Goal: Information Seeking & Learning: Learn about a topic

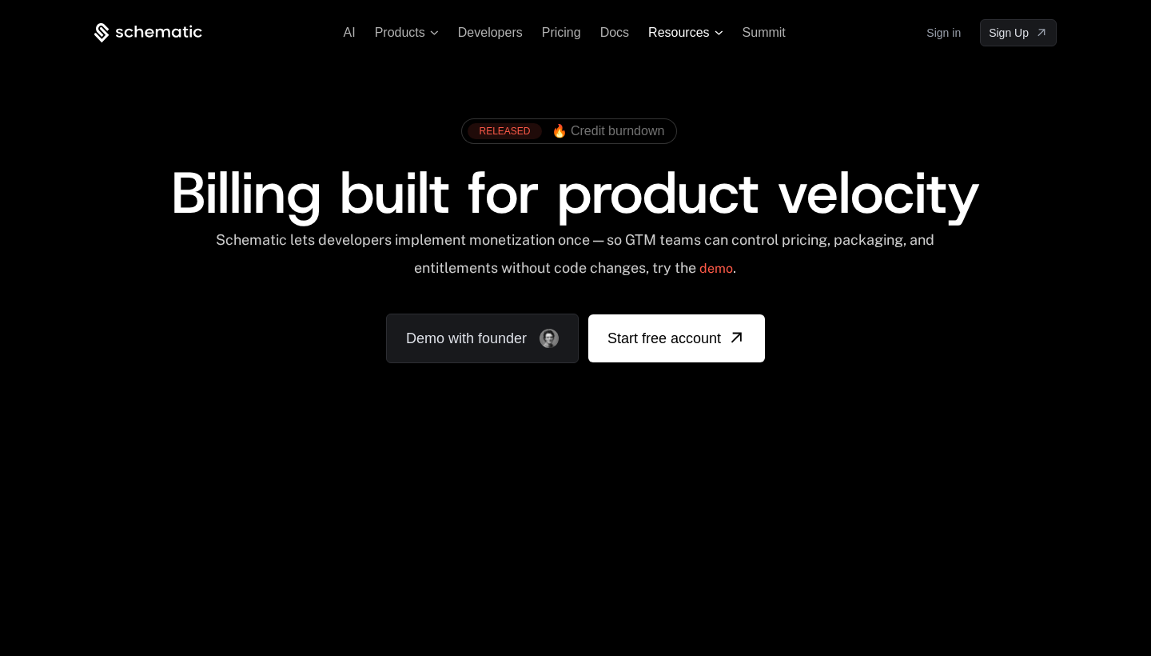
click at [676, 35] on span "Resources" at bounding box center [678, 33] width 61 height 14
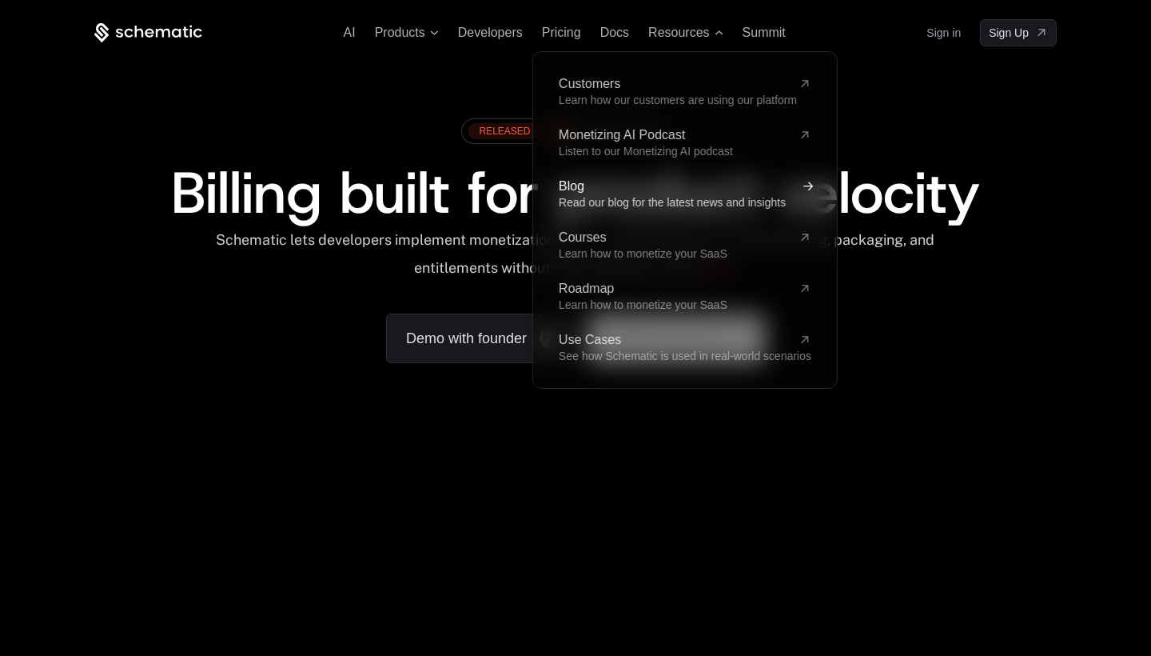
click at [600, 190] on span "Blog" at bounding box center [675, 186] width 233 height 13
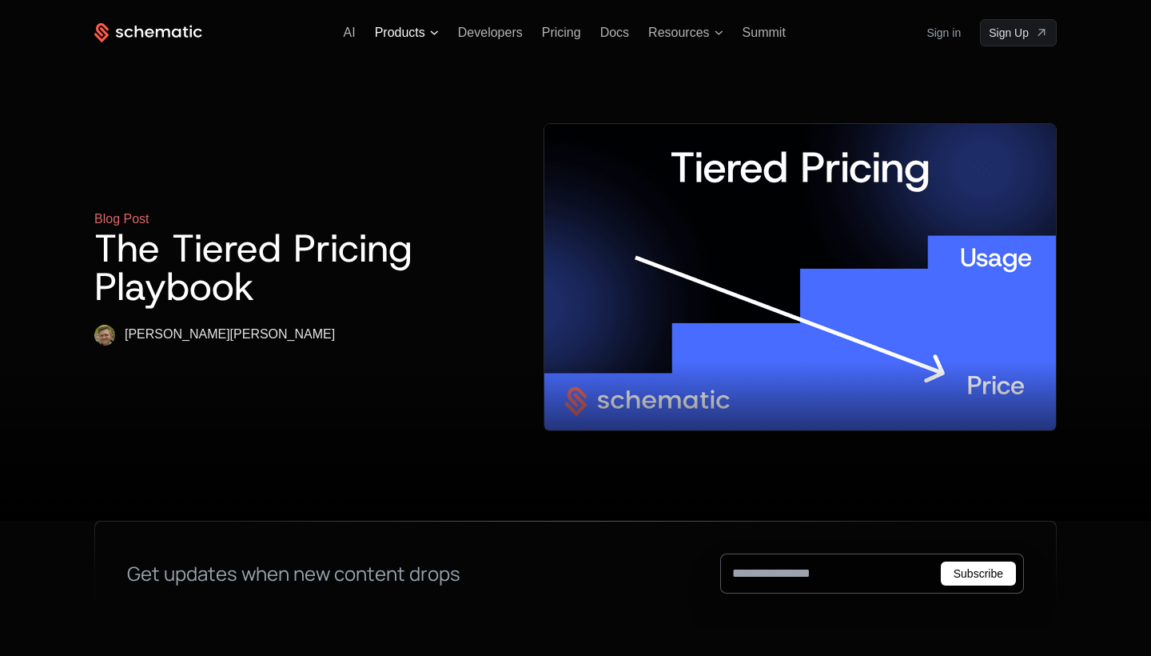
click at [420, 31] on span "Products" at bounding box center [400, 33] width 50 height 14
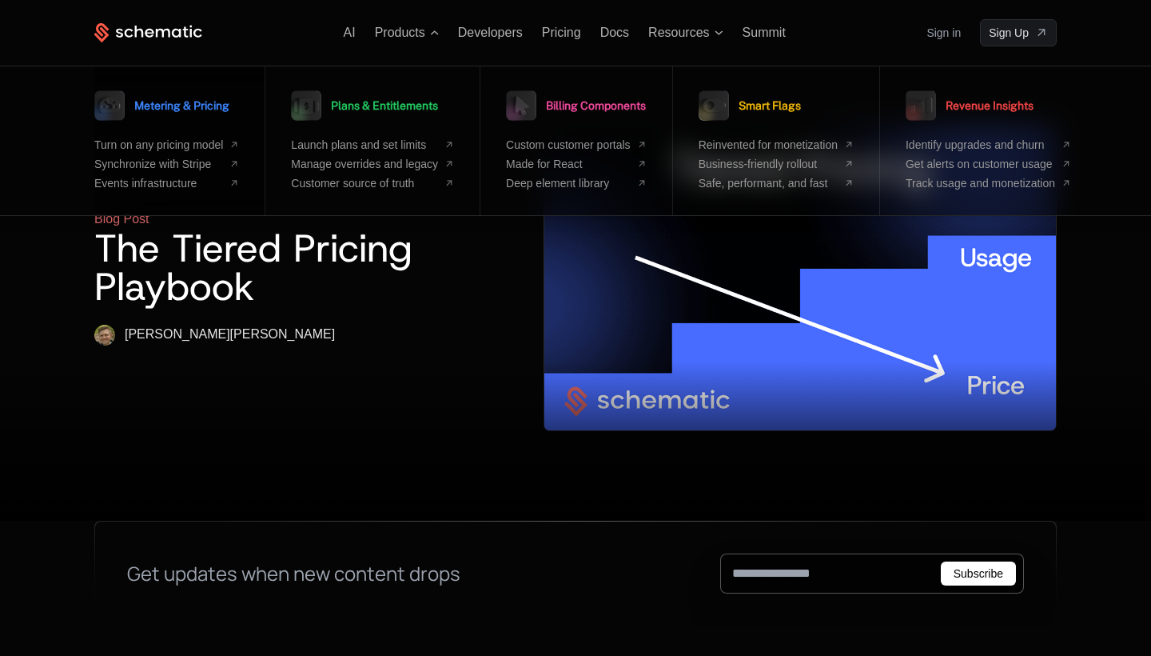
click at [229, 104] on span "Metering & Pricing" at bounding box center [181, 105] width 95 height 11
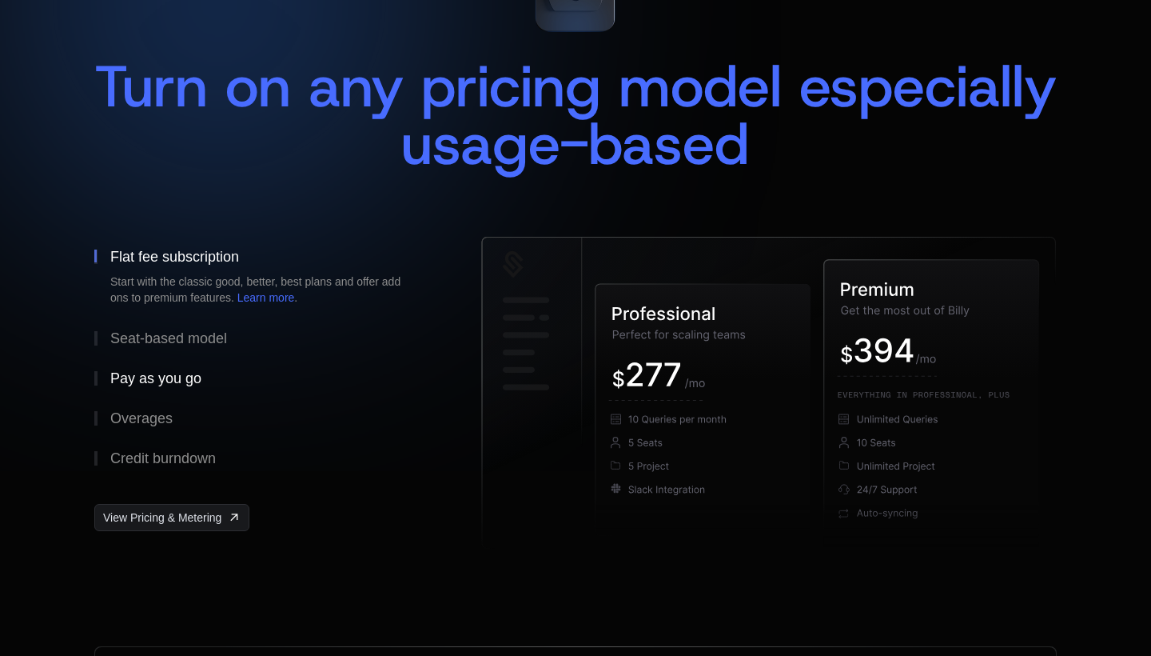
scroll to position [158, 0]
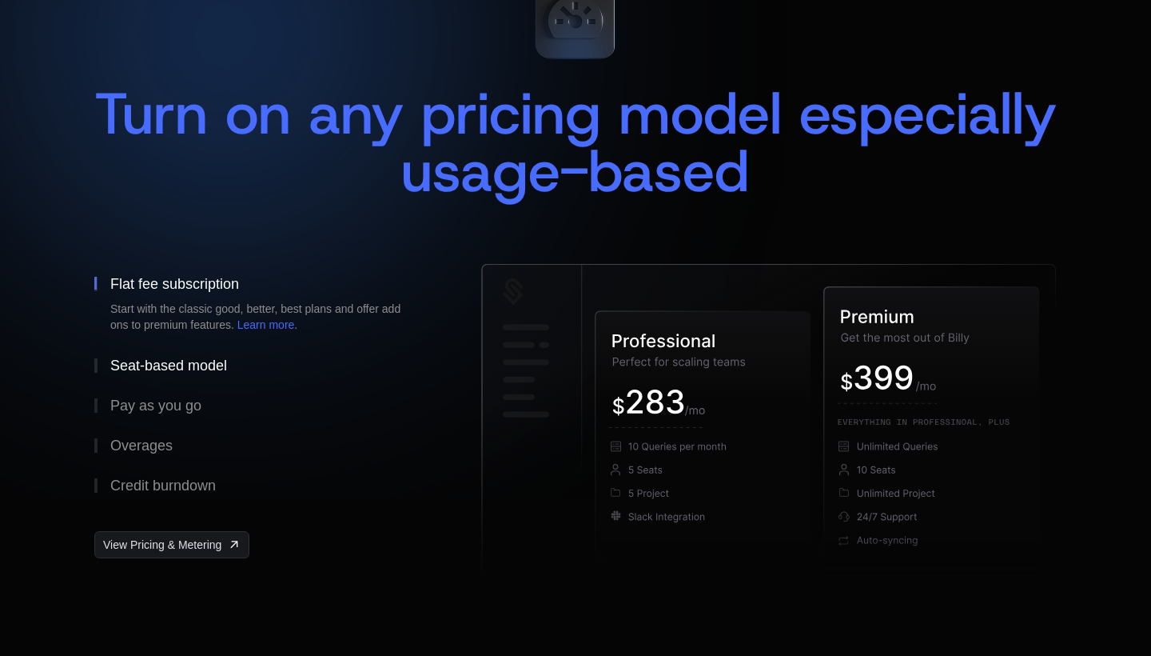
click at [180, 367] on div "Seat-based model" at bounding box center [168, 365] width 117 height 14
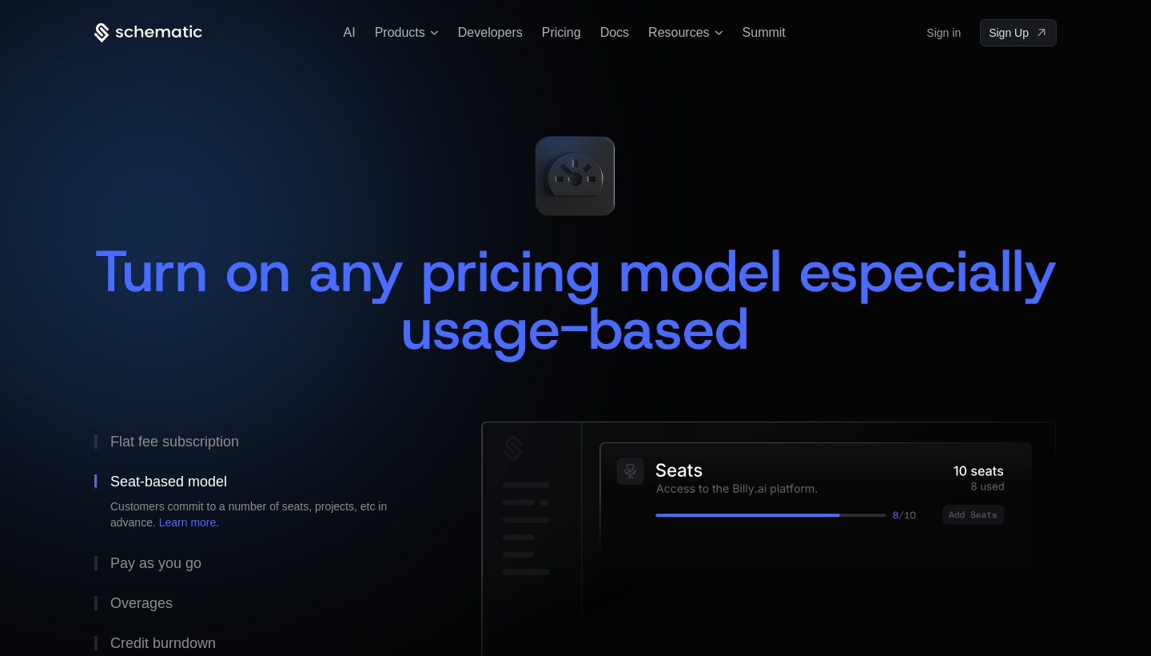
scroll to position [0, 0]
click at [356, 34] on ul "AI Products Developers Pricing Docs Resources Summit" at bounding box center [565, 33] width 442 height 14
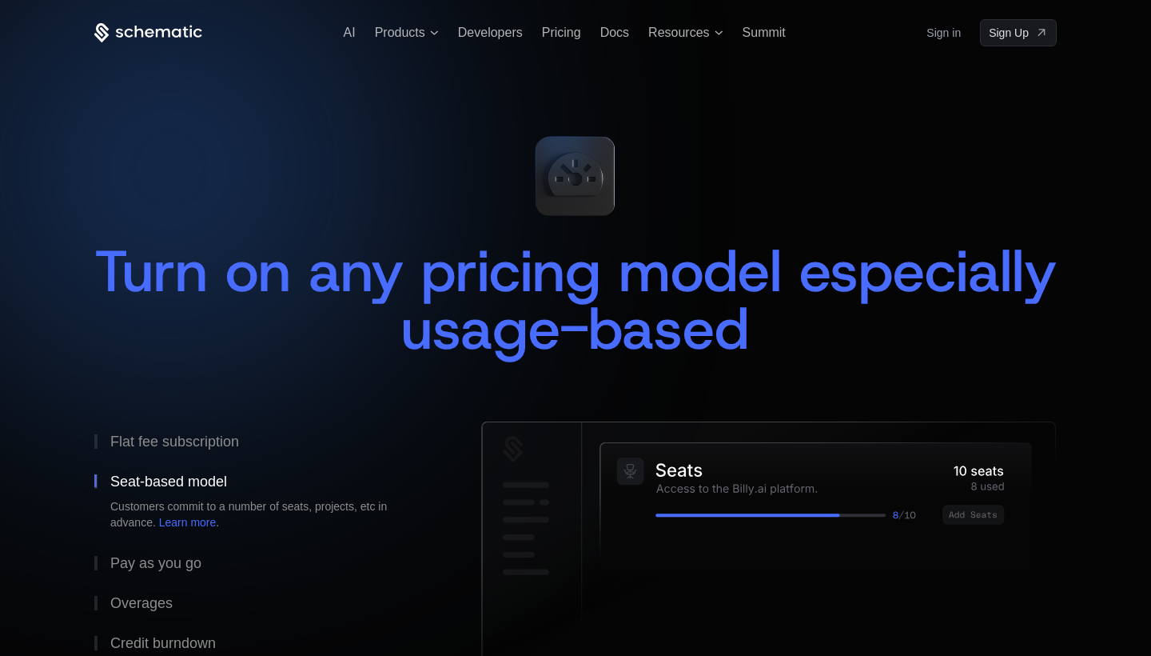
click at [356, 34] on ul "AI Products Developers Pricing Docs Resources Summit" at bounding box center [565, 33] width 442 height 14
click at [349, 34] on span "AI" at bounding box center [350, 33] width 12 height 14
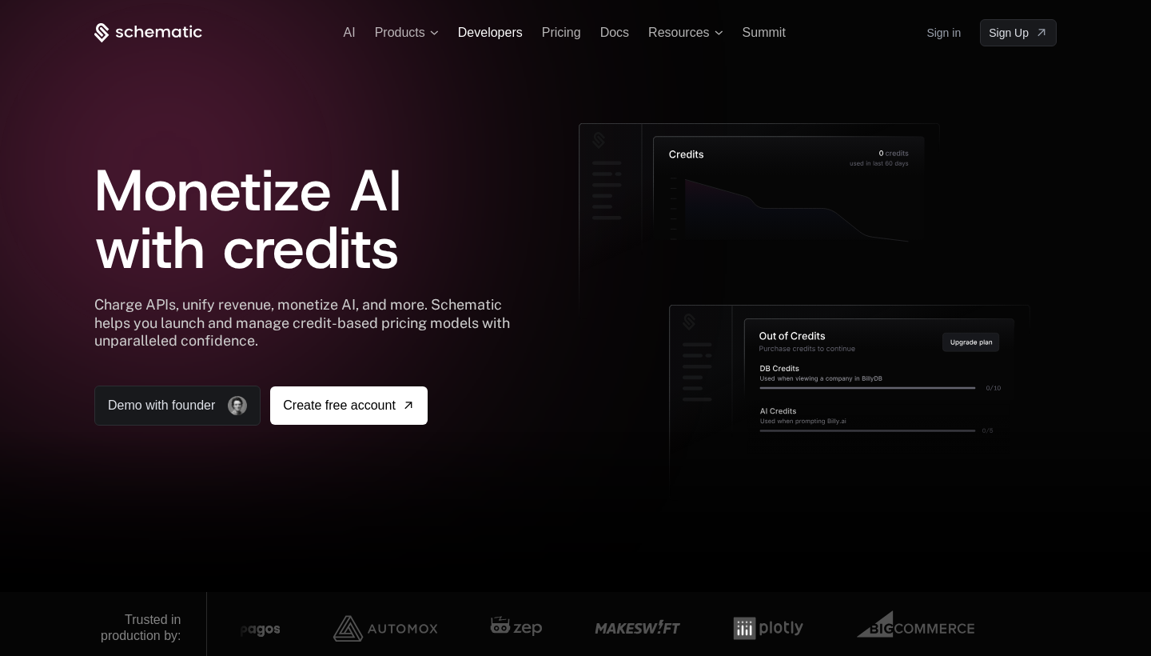
click at [503, 28] on span "Developers" at bounding box center [490, 33] width 65 height 14
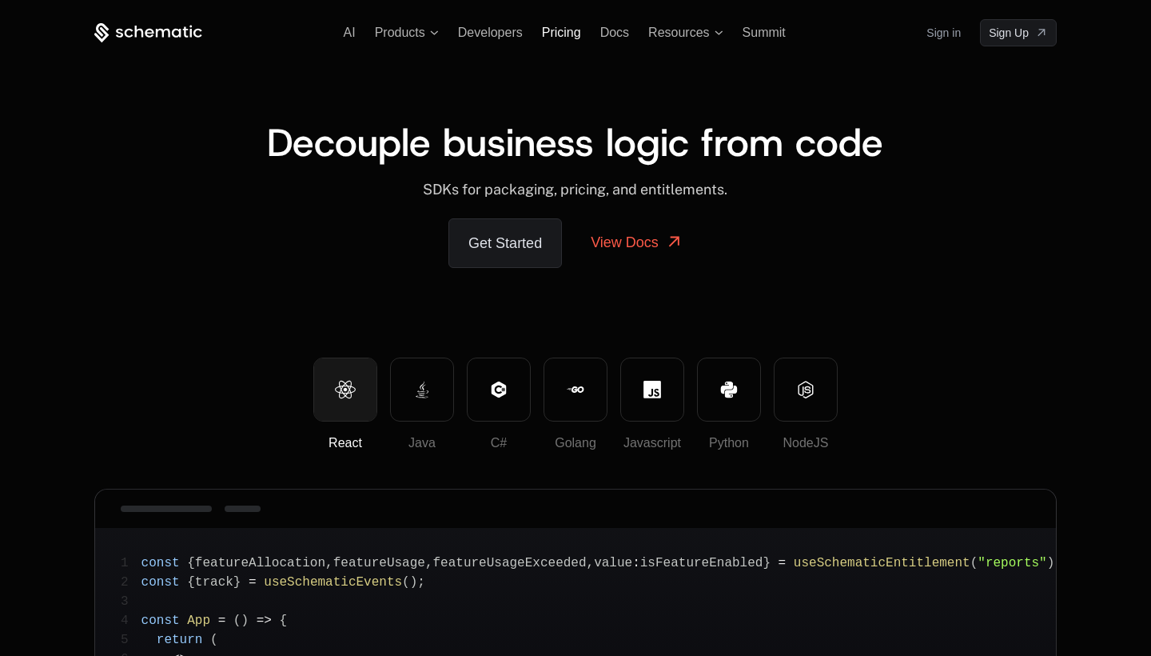
click at [577, 34] on span "Pricing" at bounding box center [561, 33] width 39 height 14
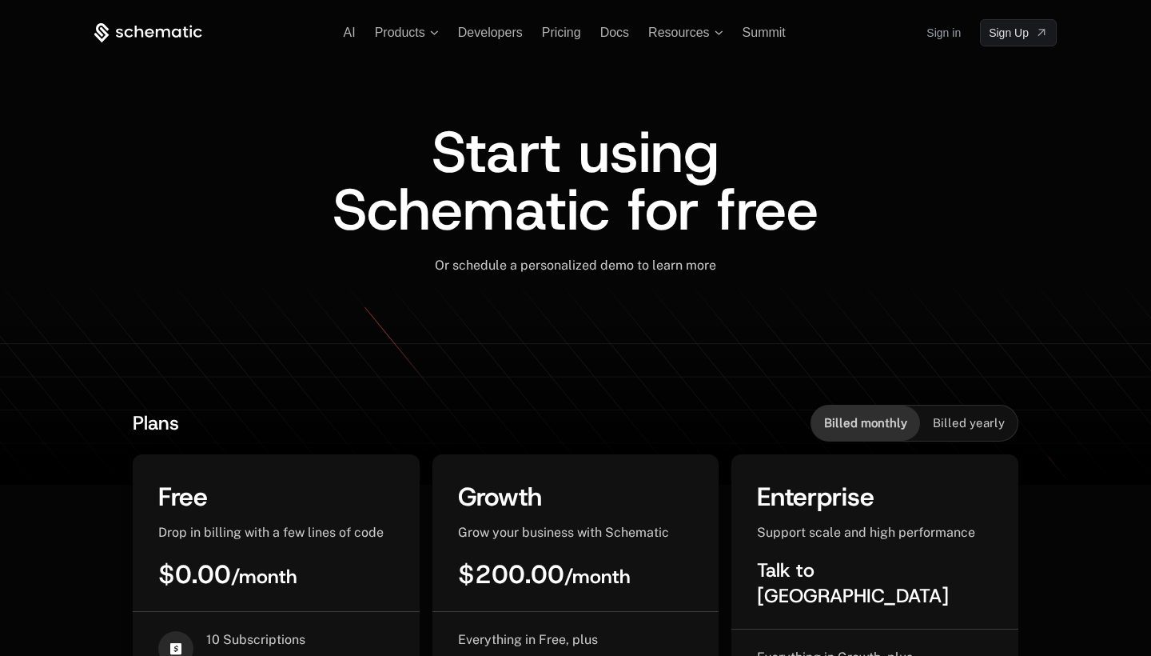
click at [154, 33] on icon at bounding box center [148, 33] width 108 height 20
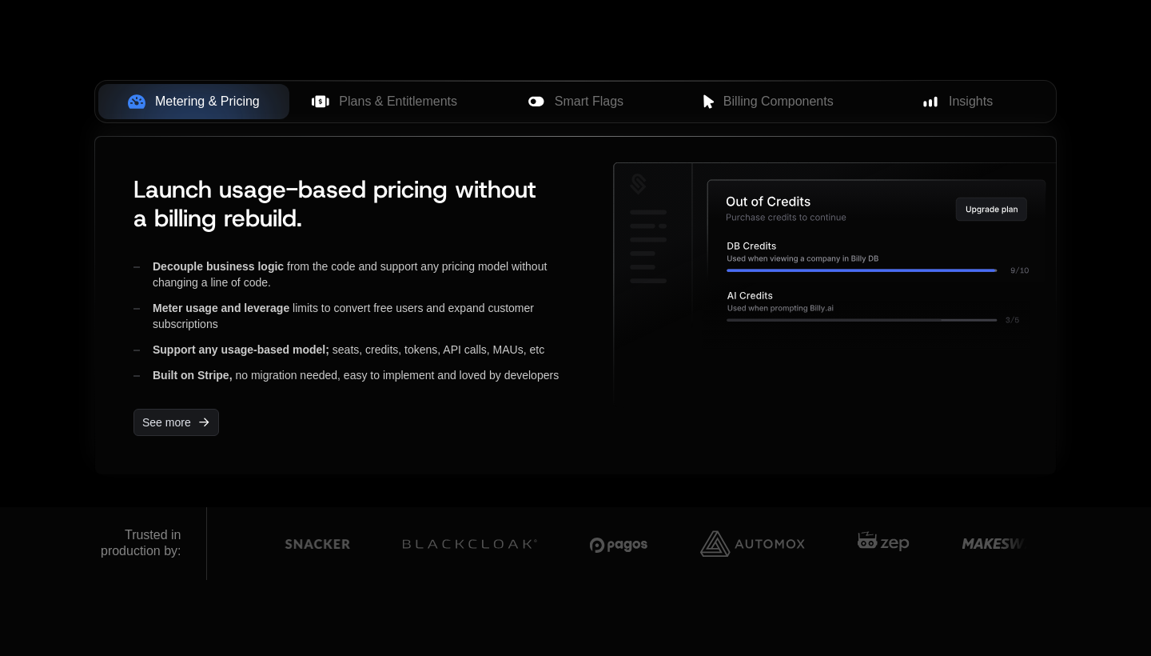
scroll to position [653, 0]
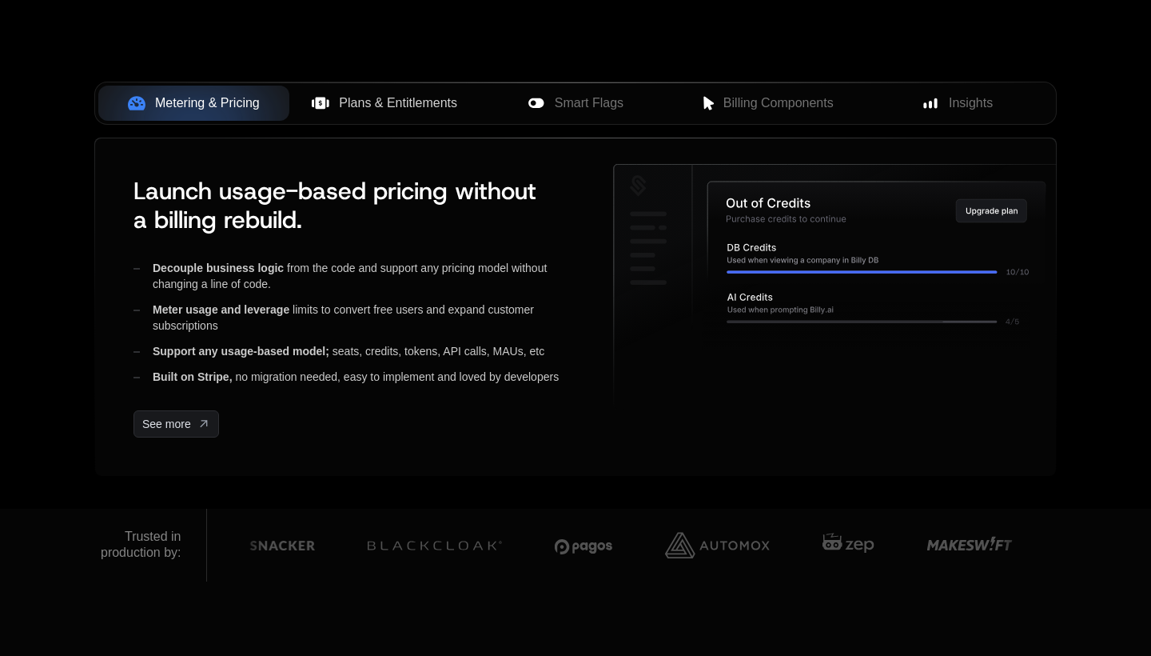
click at [413, 104] on span "Plans & Entitlements" at bounding box center [398, 103] width 118 height 19
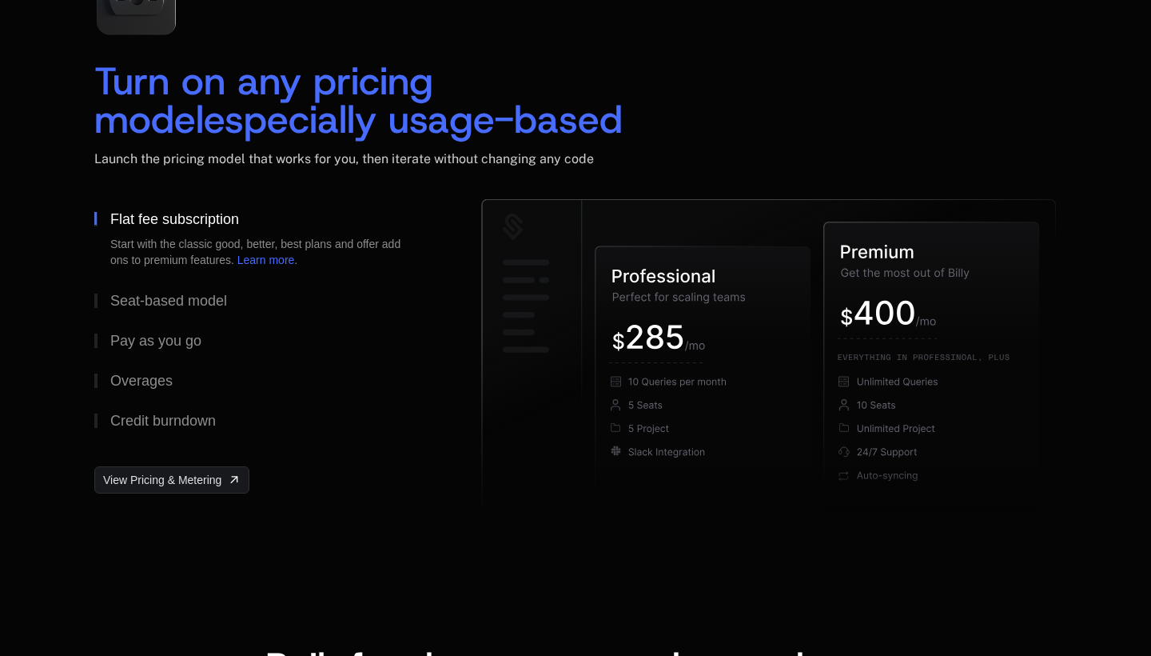
scroll to position [2328, 0]
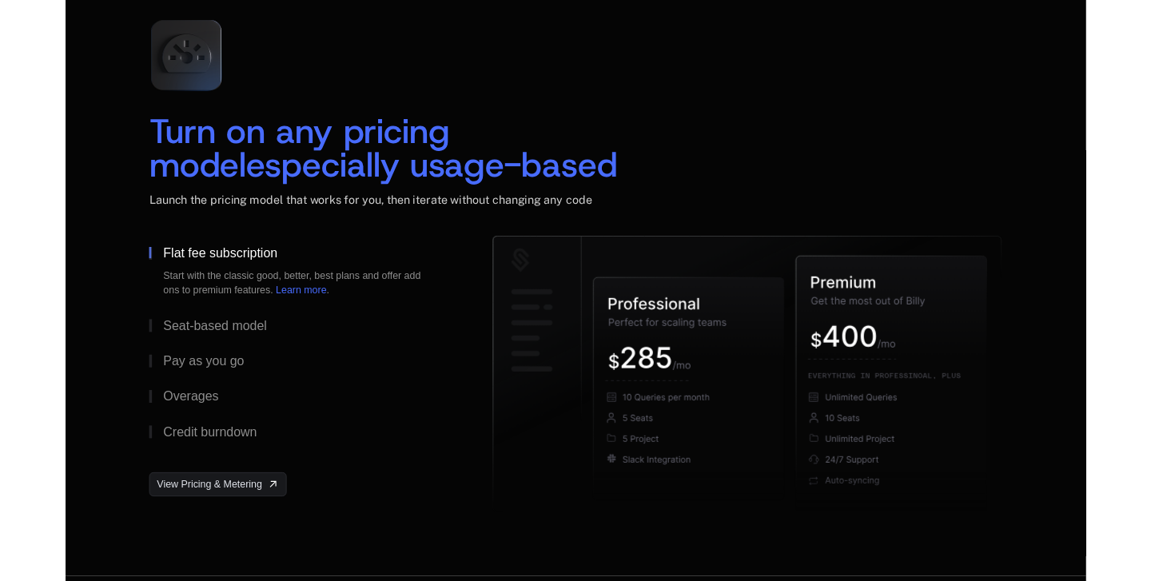
scroll to position [2339, 0]
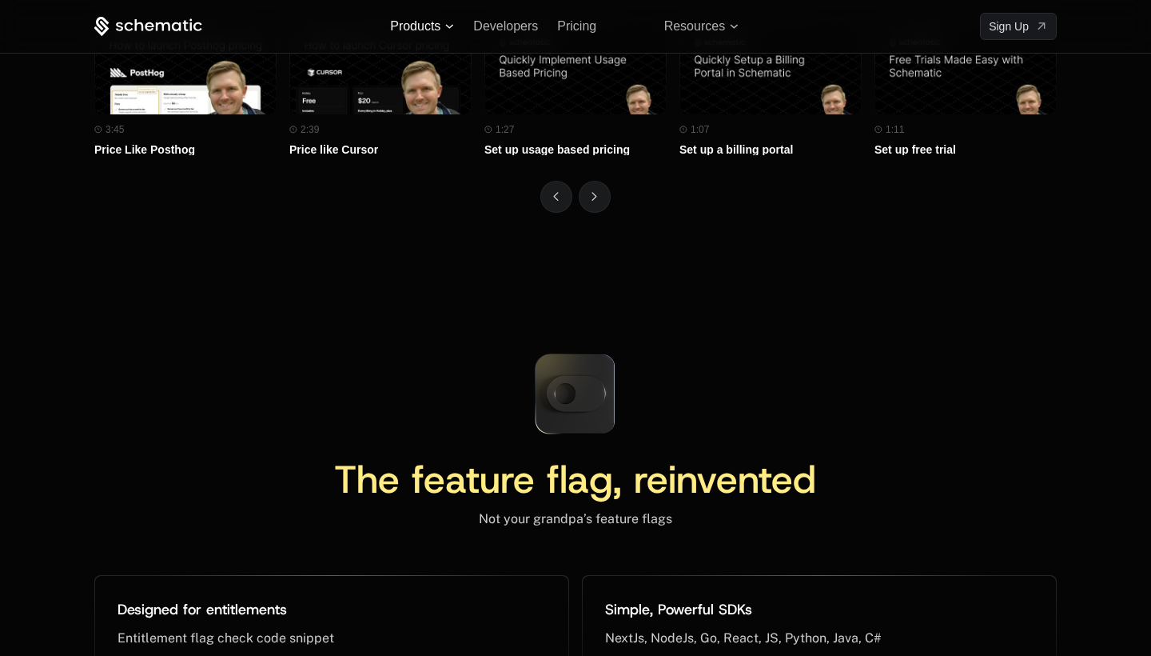
scroll to position [6897, 0]
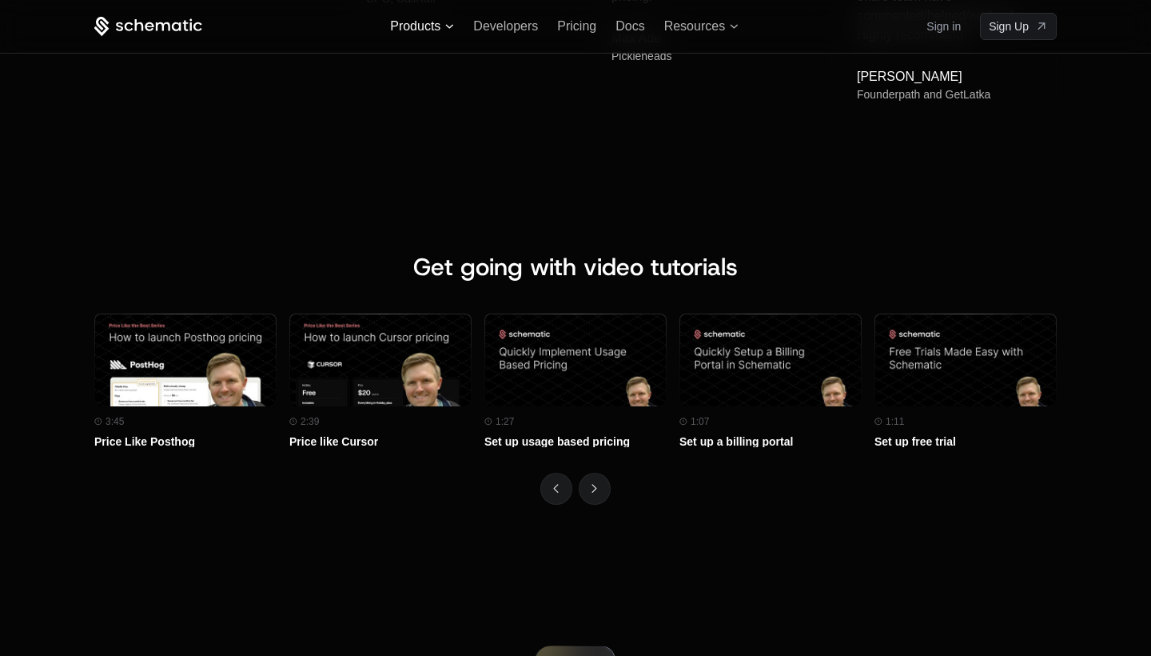
click at [428, 27] on span "Products" at bounding box center [415, 26] width 50 height 14
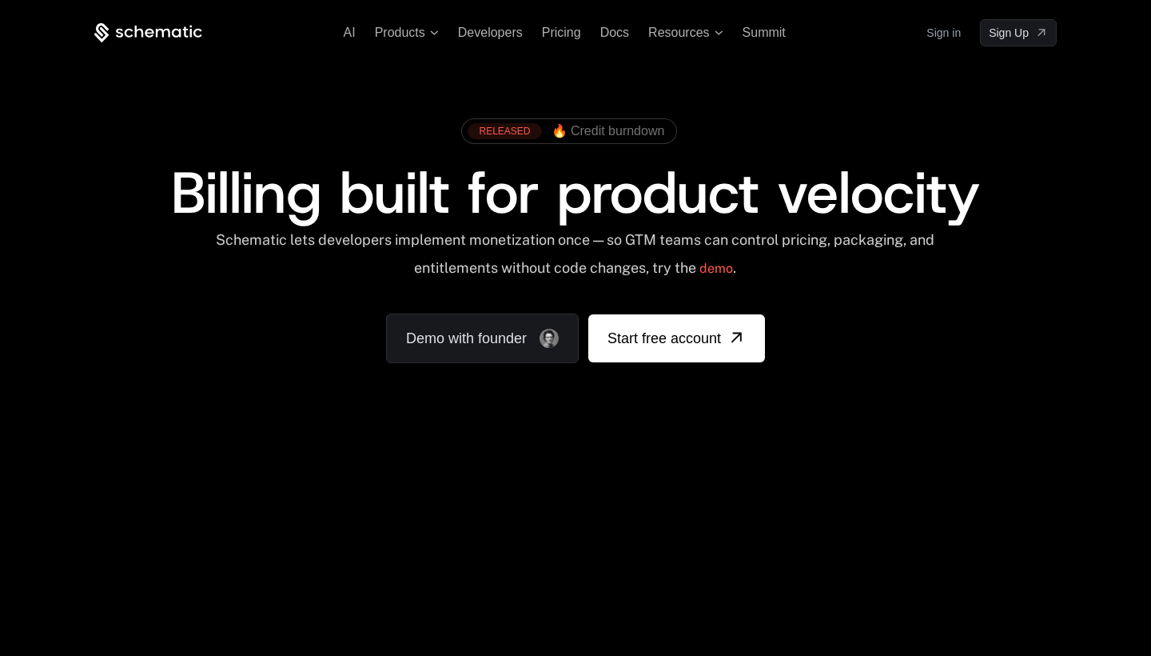
scroll to position [0, 0]
click at [435, 28] on span "Products" at bounding box center [407, 33] width 64 height 14
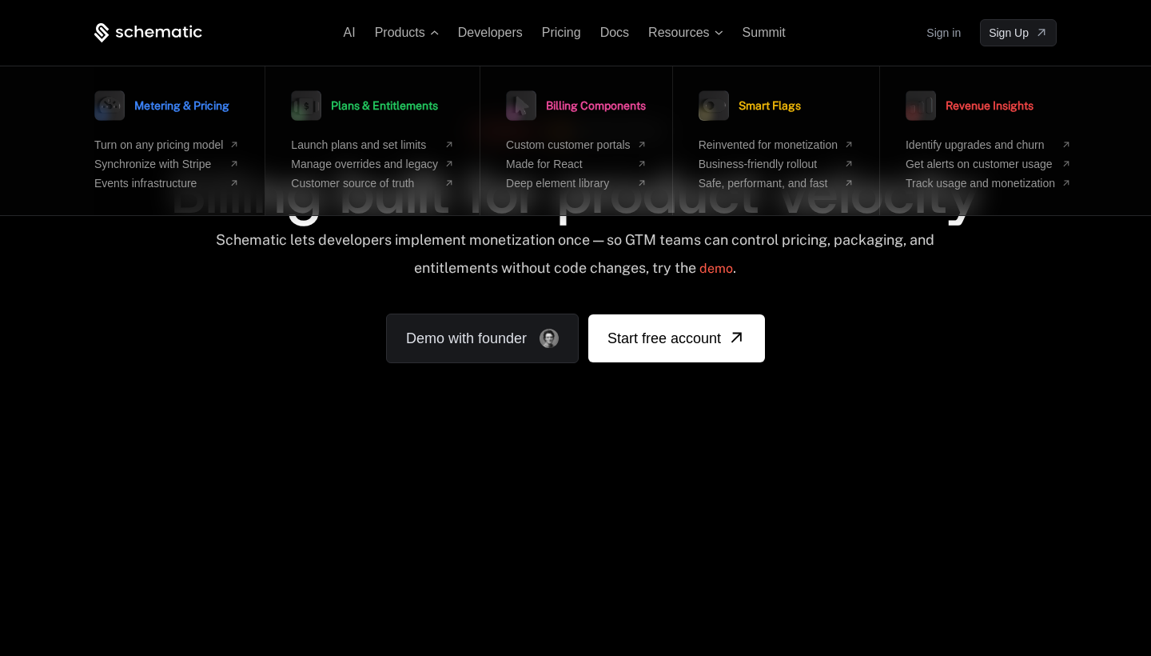
click at [170, 102] on span "Metering & Pricing" at bounding box center [181, 105] width 95 height 11
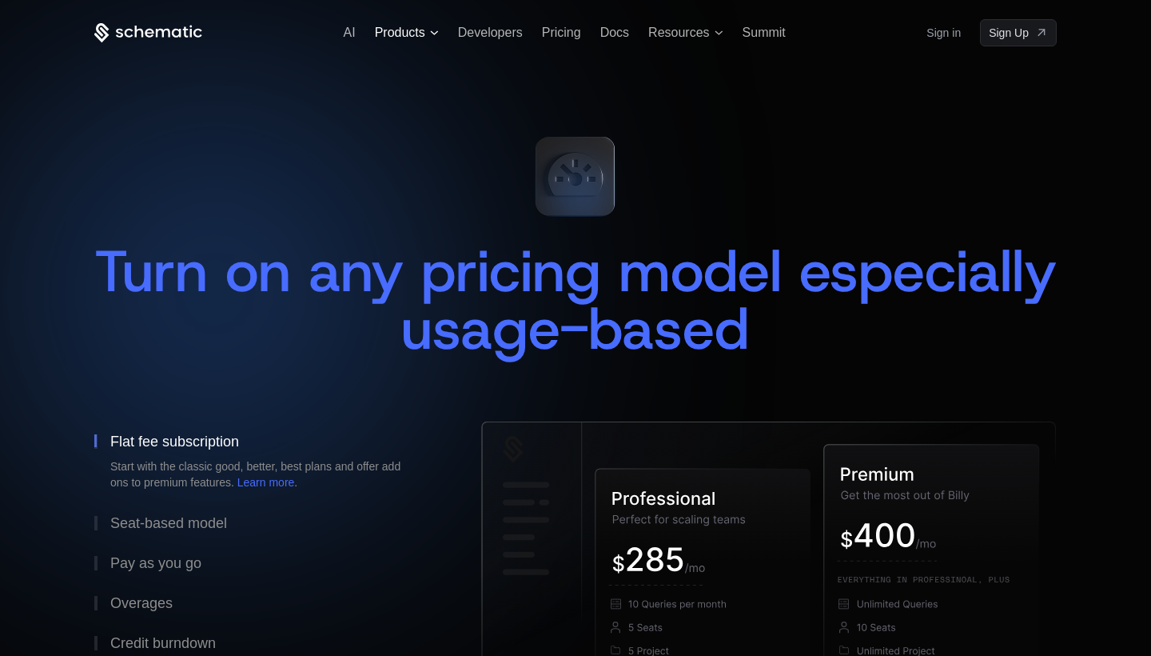
click at [433, 29] on span "Products" at bounding box center [407, 33] width 64 height 14
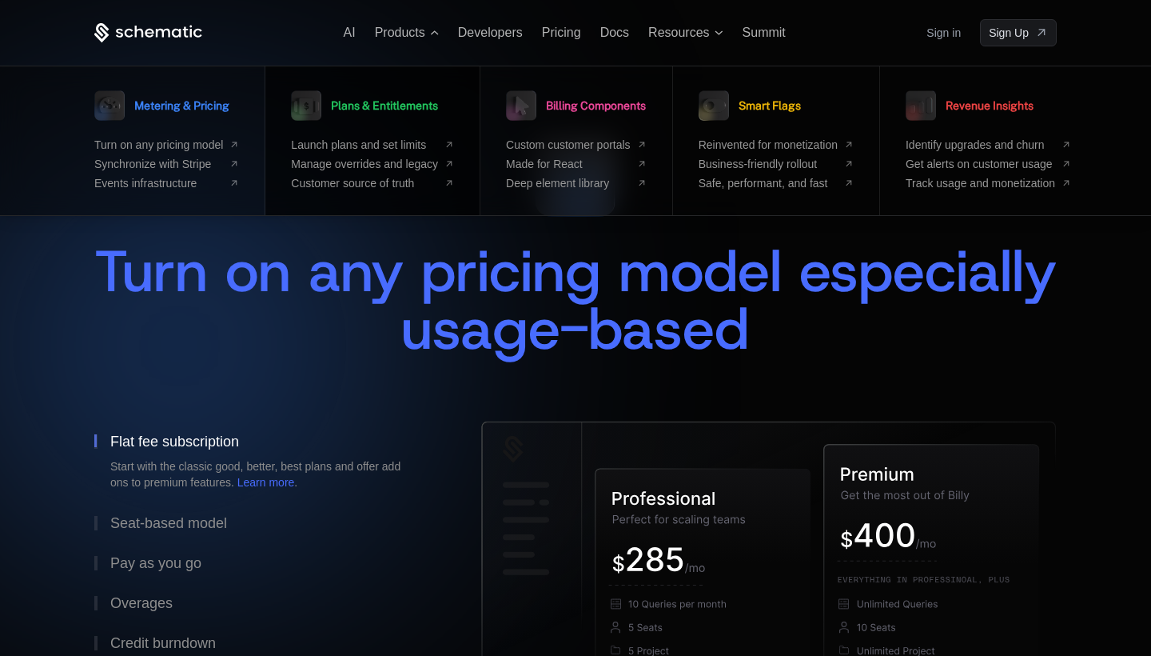
click at [336, 105] on link "Plans & Entitlements" at bounding box center [364, 106] width 147 height 40
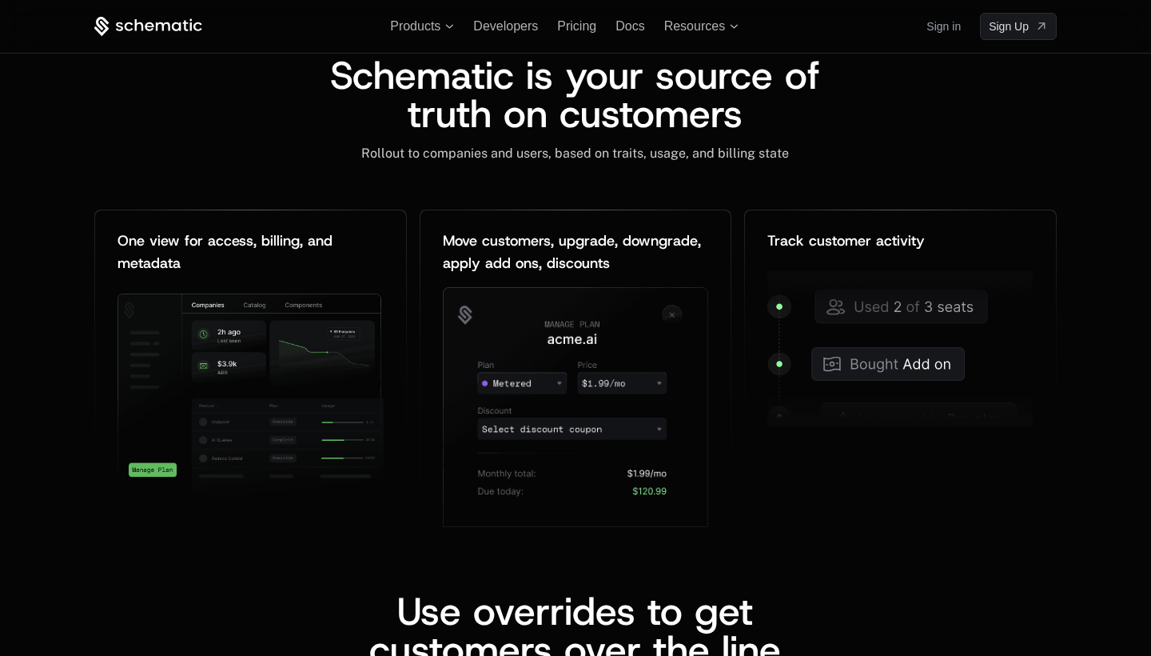
scroll to position [1901, 0]
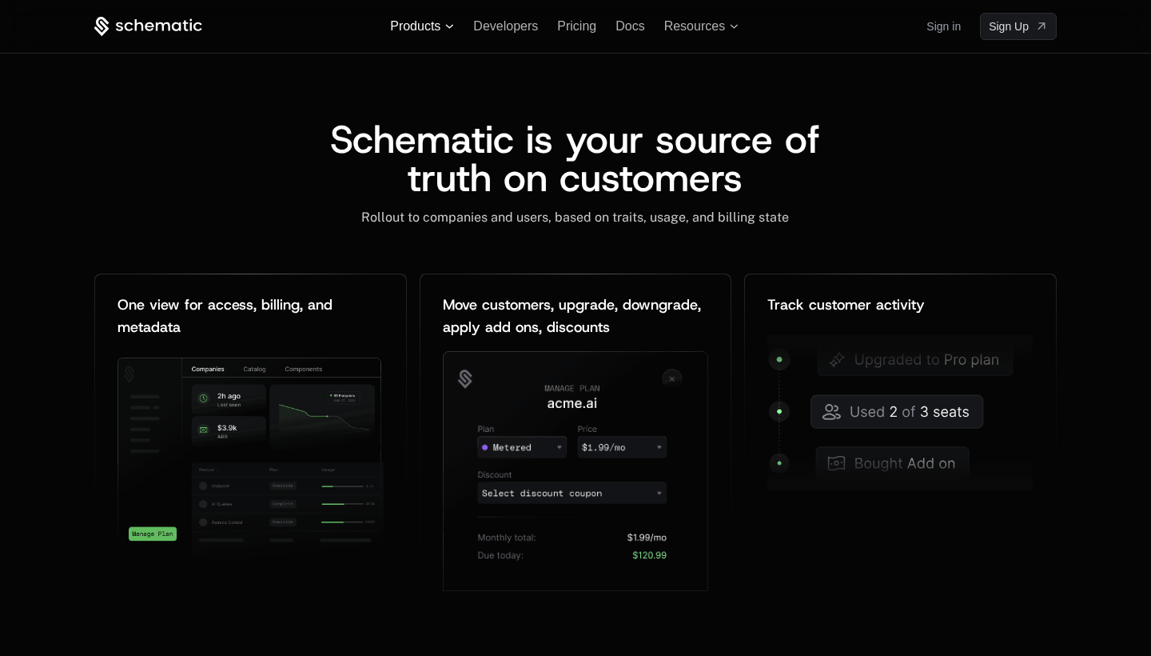
click at [437, 27] on span "Products" at bounding box center [415, 26] width 50 height 14
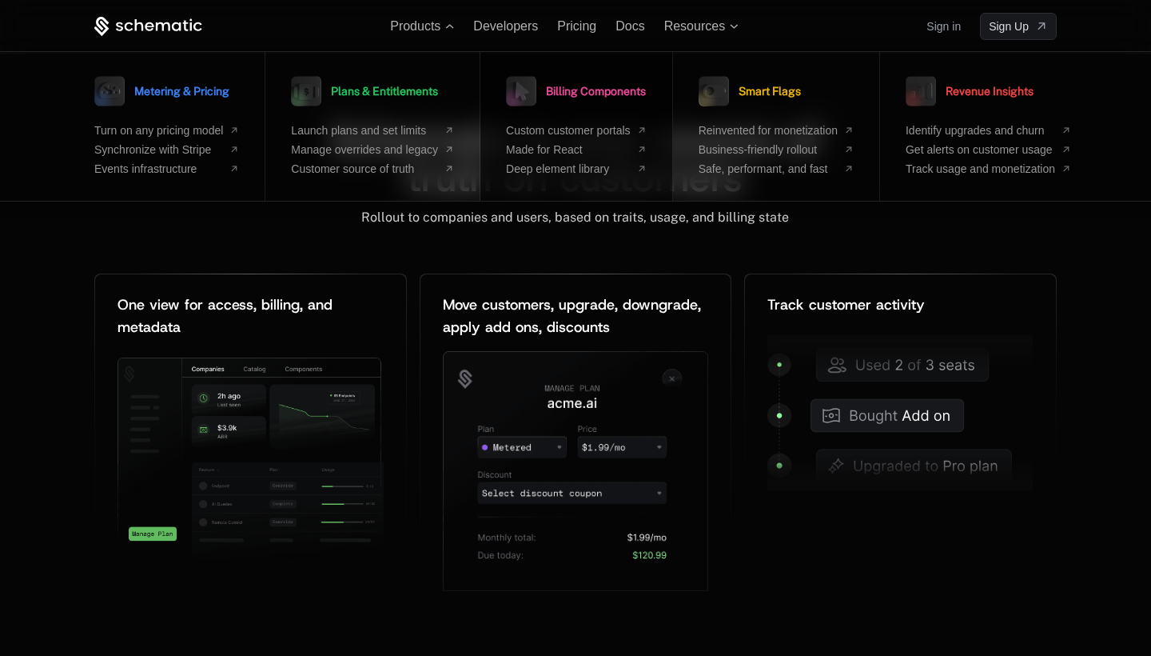
click at [596, 92] on span "Billing Components" at bounding box center [596, 91] width 100 height 11
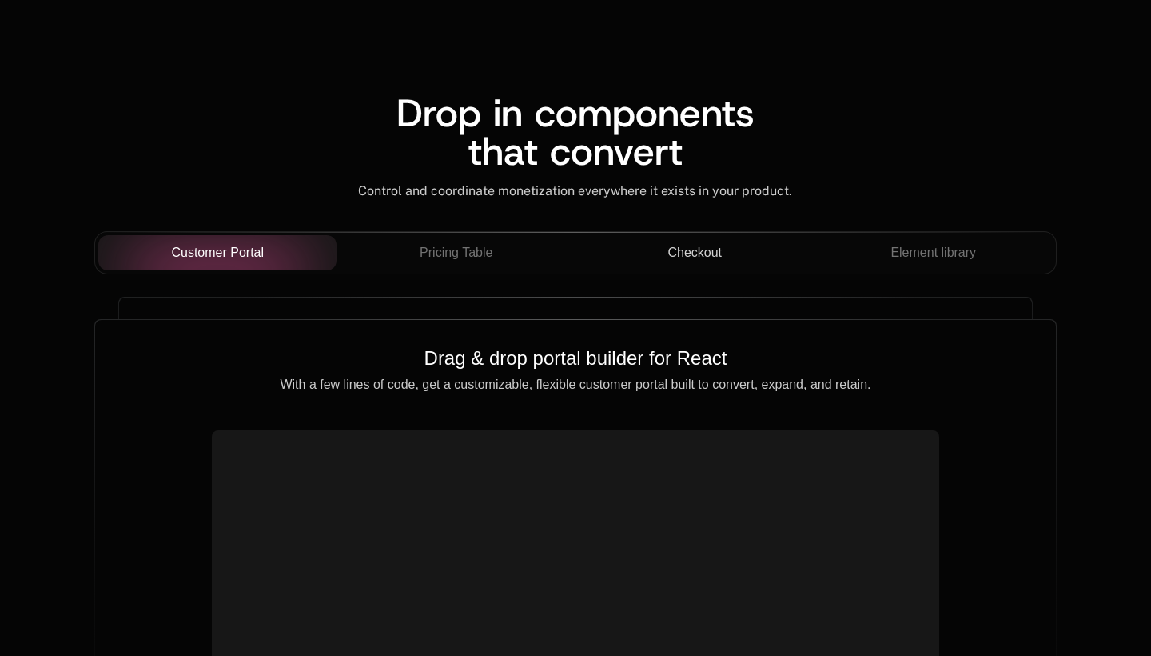
scroll to position [1346, 0]
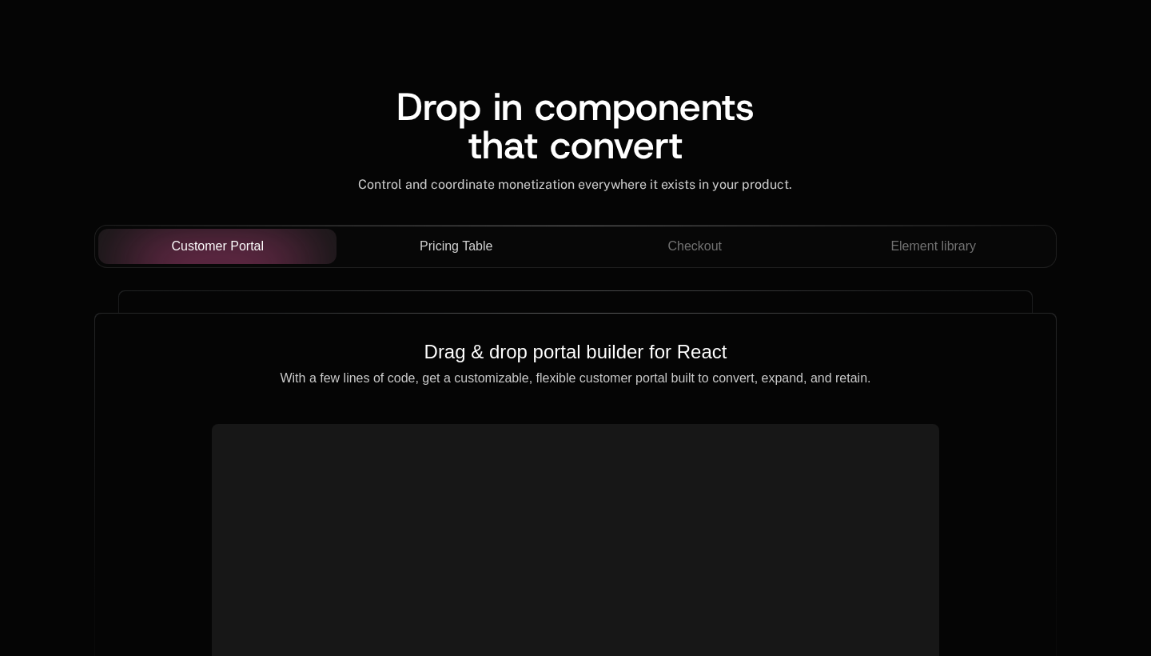
click at [461, 235] on button "Pricing Table" at bounding box center [456, 246] width 239 height 35
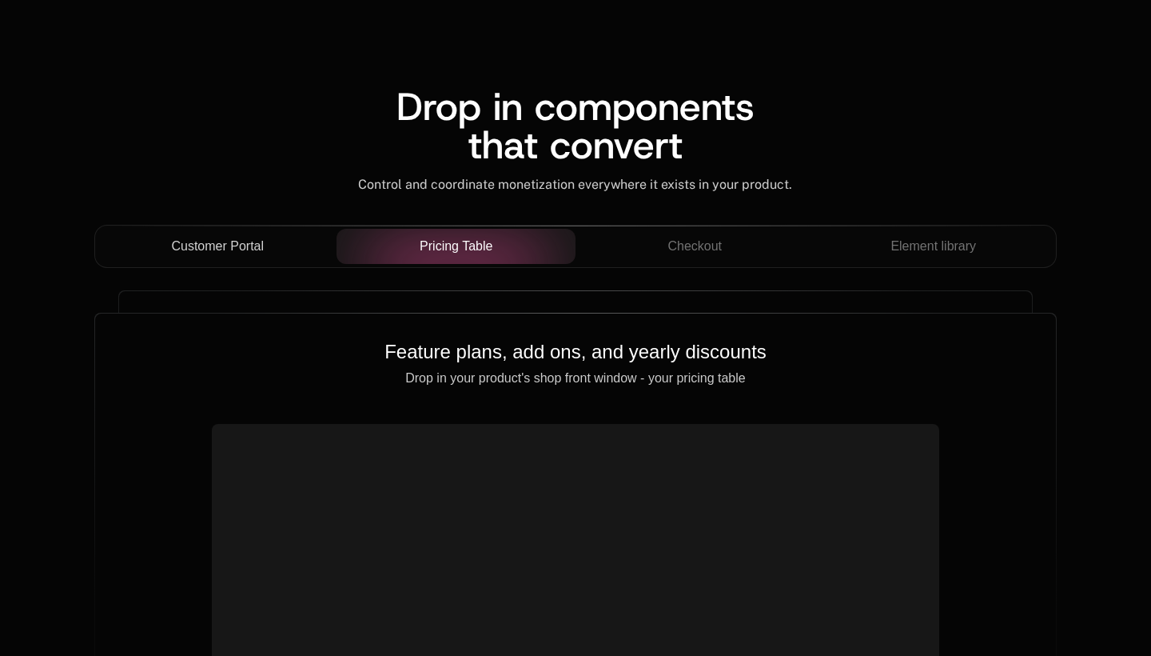
click at [268, 238] on div "Customer Portal" at bounding box center [217, 246] width 213 height 19
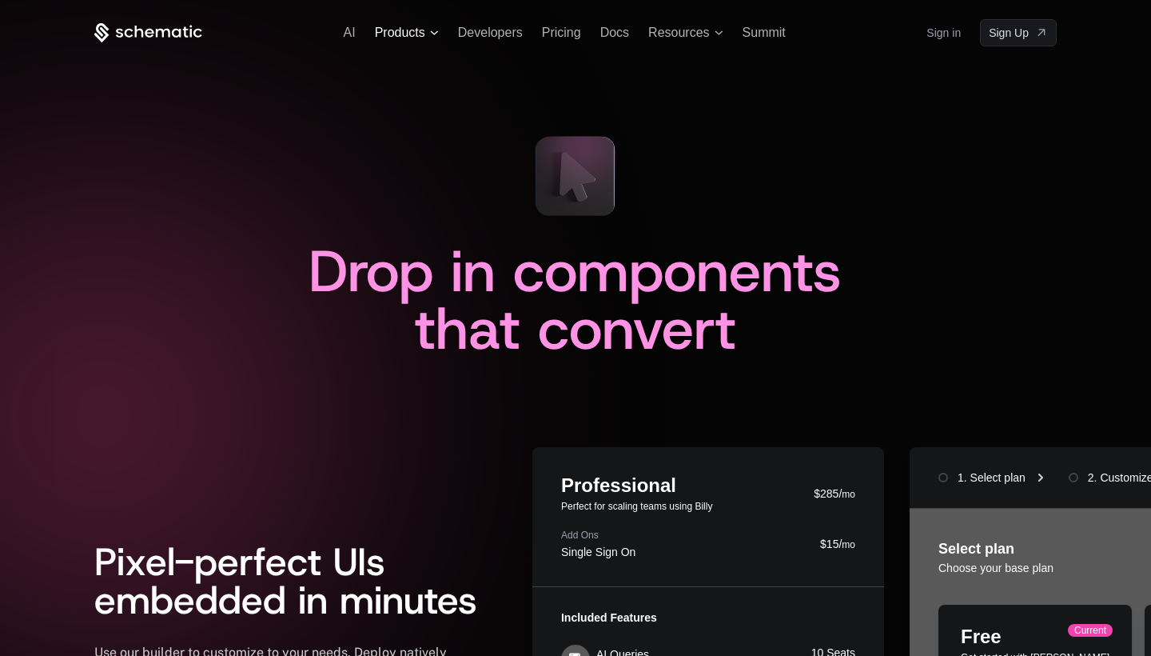
scroll to position [0, 0]
click at [421, 30] on span "Products" at bounding box center [400, 33] width 50 height 14
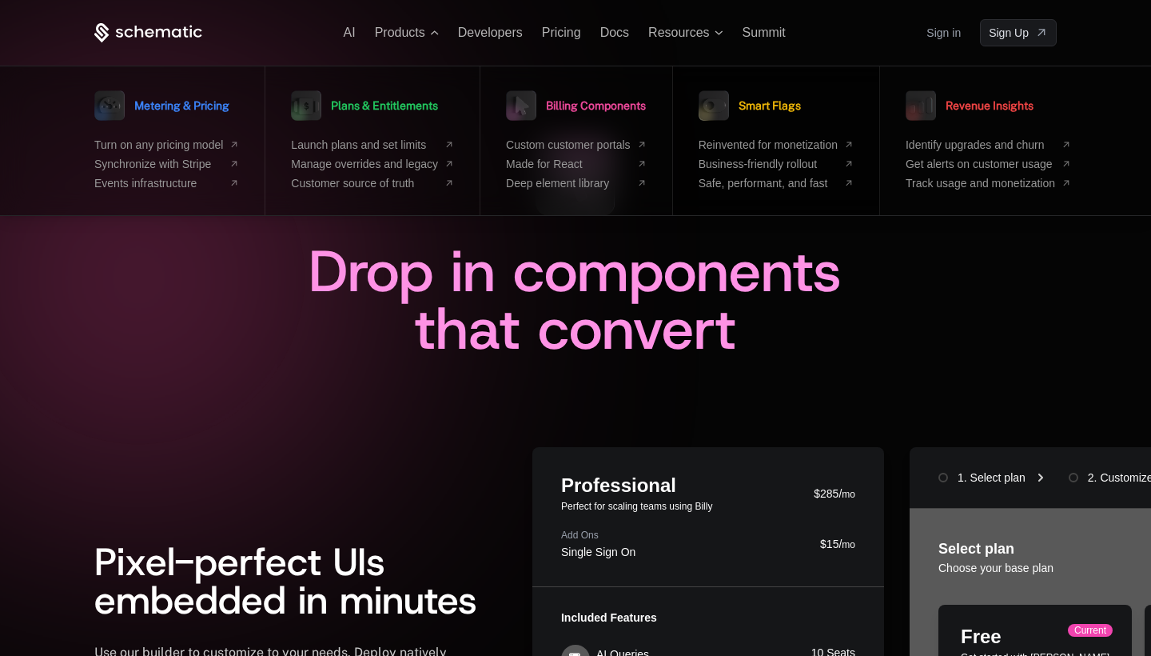
click at [801, 114] on link "Smart Flags" at bounding box center [750, 106] width 102 height 40
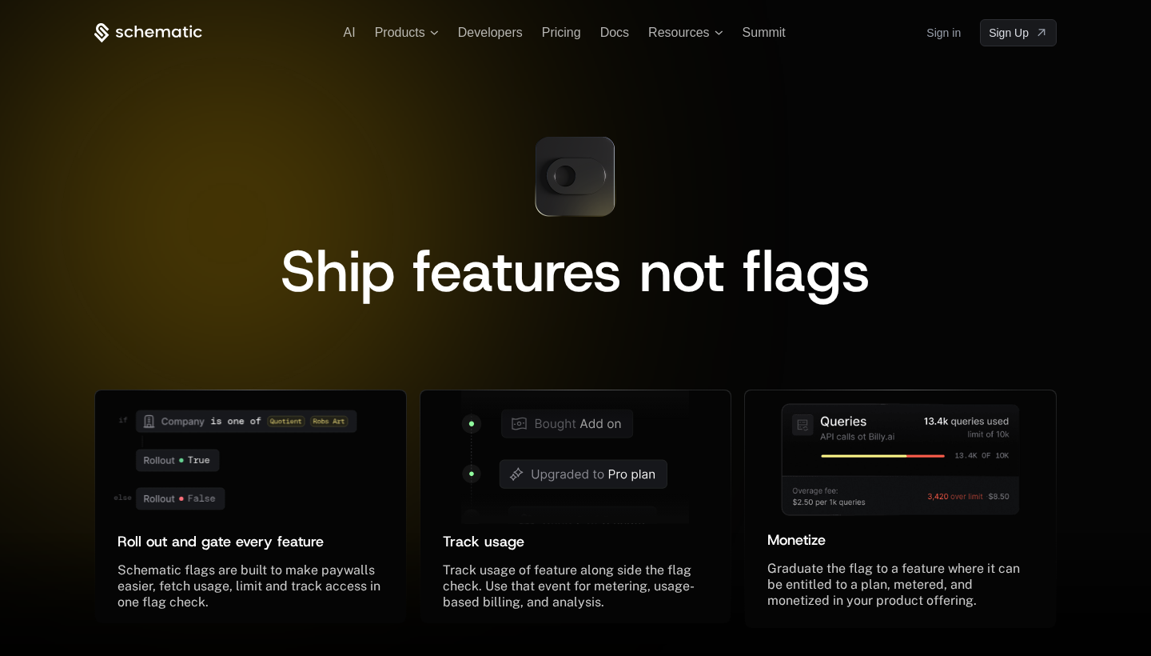
scroll to position [23, 0]
